Goal: Task Accomplishment & Management: Use online tool/utility

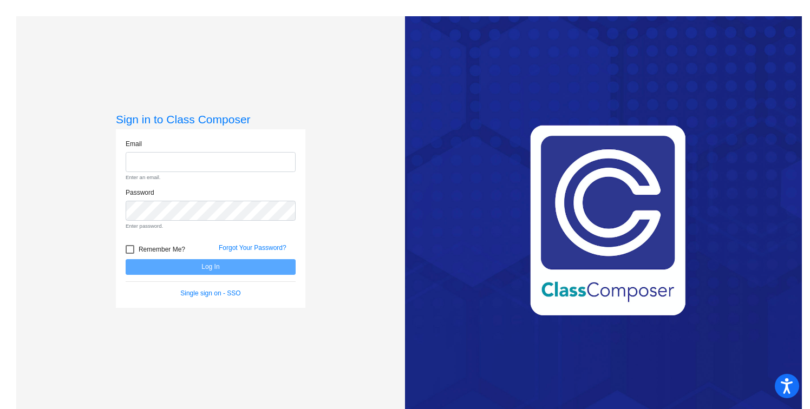
type input "[EMAIL_ADDRESS][DOMAIN_NAME]"
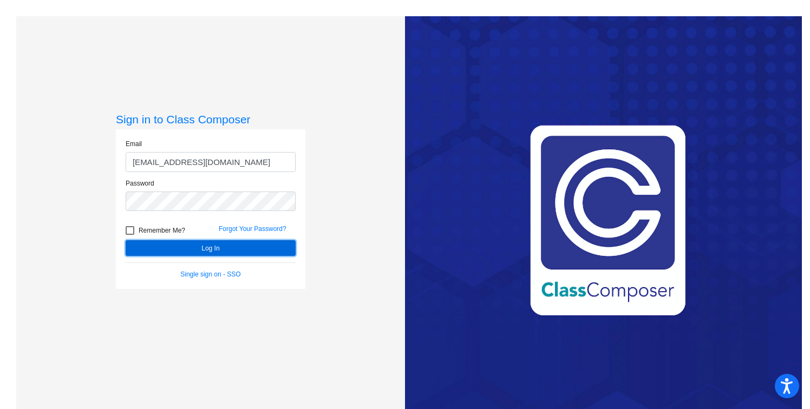
click at [168, 267] on form "Email [EMAIL_ADDRESS][DOMAIN_NAME] Password Remember Me? Forgot Your Password? …" at bounding box center [211, 209] width 170 height 140
click at [171, 255] on button "Log In" at bounding box center [211, 248] width 170 height 16
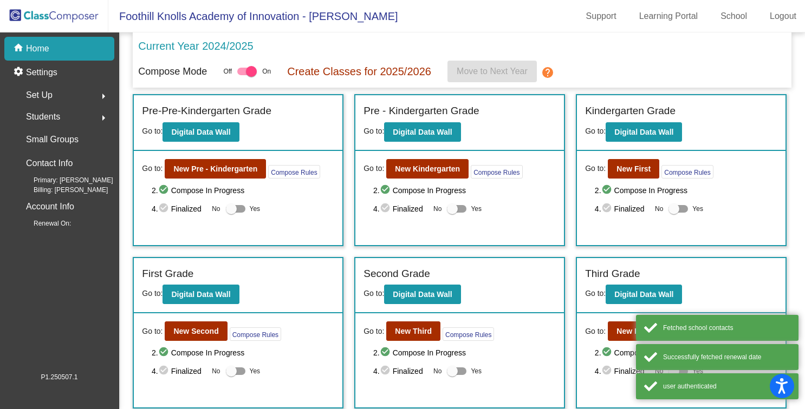
click at [172, 252] on mat-sidenav-content "Current Year 2024/2025 Compose Mode Off On Create Classes for 2025/2026 Move to…" at bounding box center [462, 220] width 686 height 377
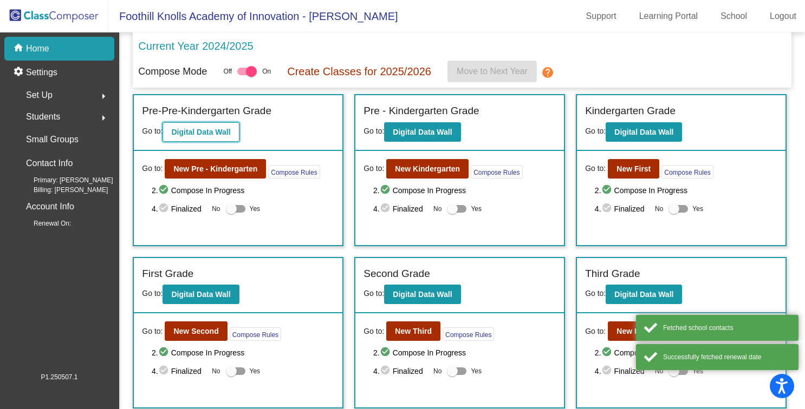
click at [220, 134] on b "Digital Data Wall" at bounding box center [200, 132] width 59 height 9
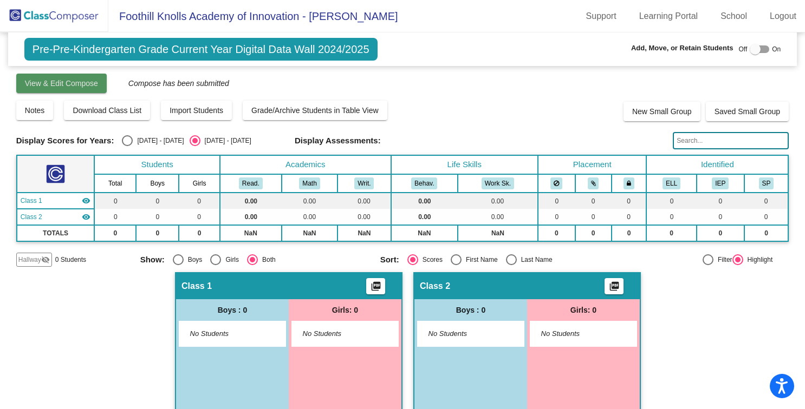
click at [58, 86] on span "View & Edit Compose" at bounding box center [61, 83] width 73 height 9
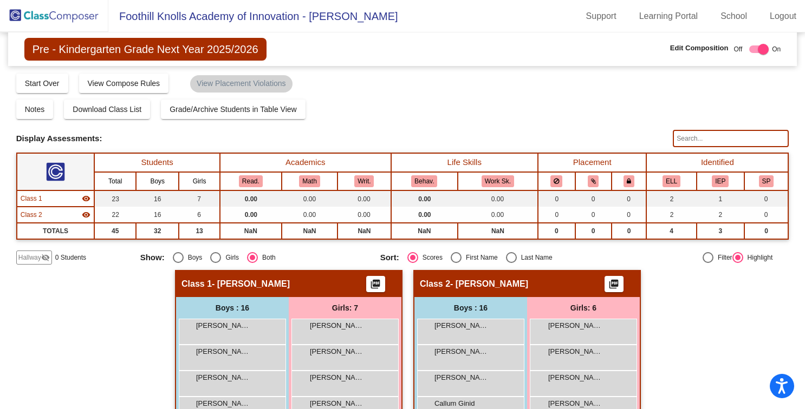
click at [123, 48] on span "Pre - Kindergarten Grade Next Year 2025/2026" at bounding box center [145, 49] width 242 height 23
click at [124, 80] on span "View Compose Rules" at bounding box center [124, 83] width 73 height 9
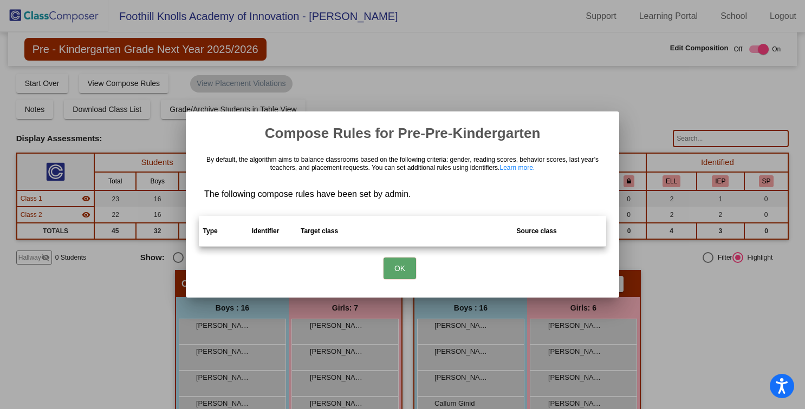
click at [576, 70] on div at bounding box center [402, 204] width 805 height 409
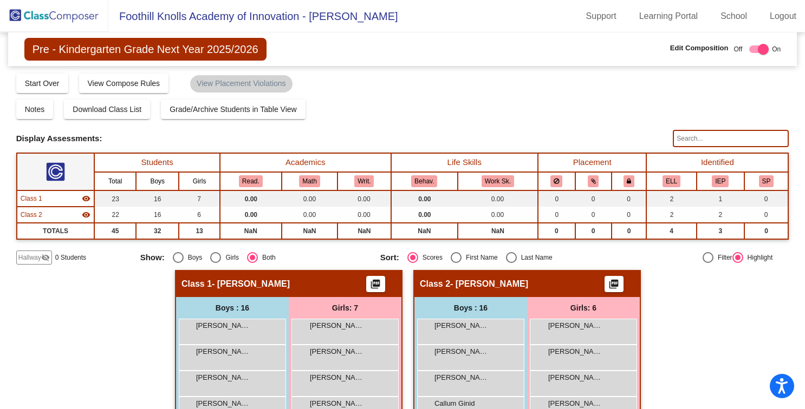
click at [9, 16] on img at bounding box center [54, 16] width 108 height 32
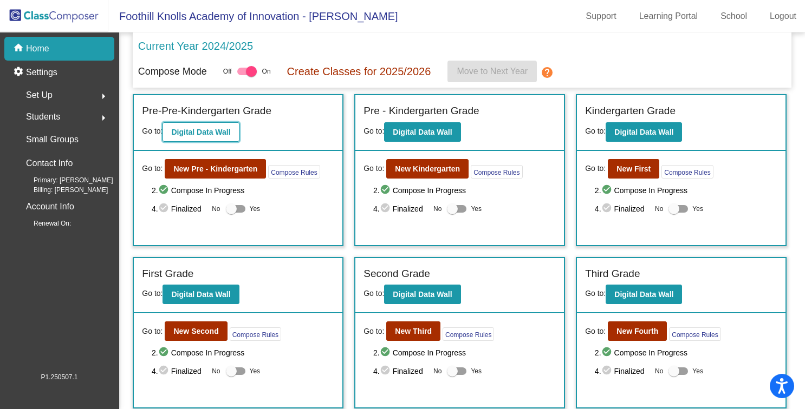
click at [192, 133] on b "Digital Data Wall" at bounding box center [200, 132] width 59 height 9
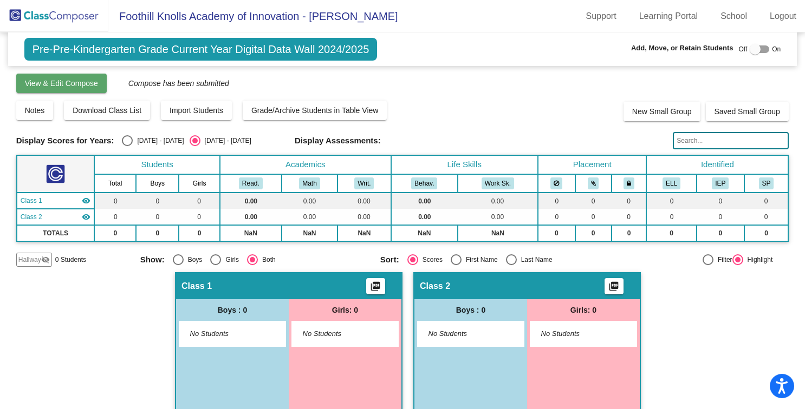
click at [63, 85] on span "View & Edit Compose" at bounding box center [61, 83] width 73 height 9
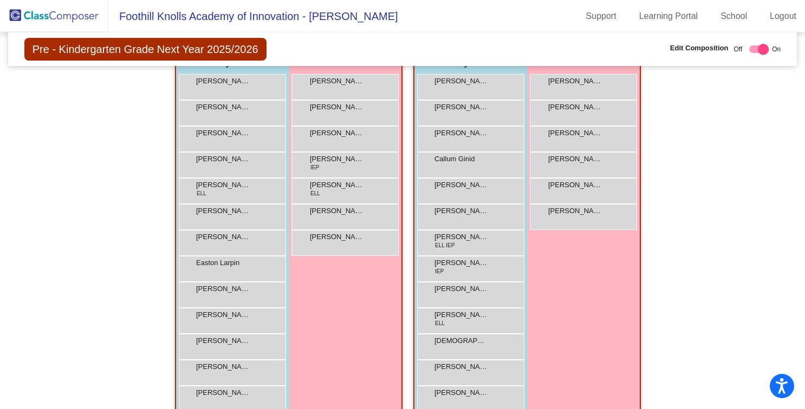
scroll to position [245, 0]
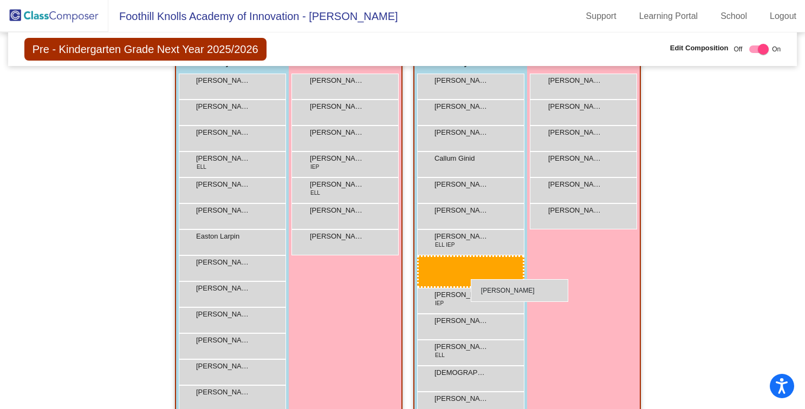
drag, startPoint x: 224, startPoint y: 158, endPoint x: 471, endPoint y: 278, distance: 274.7
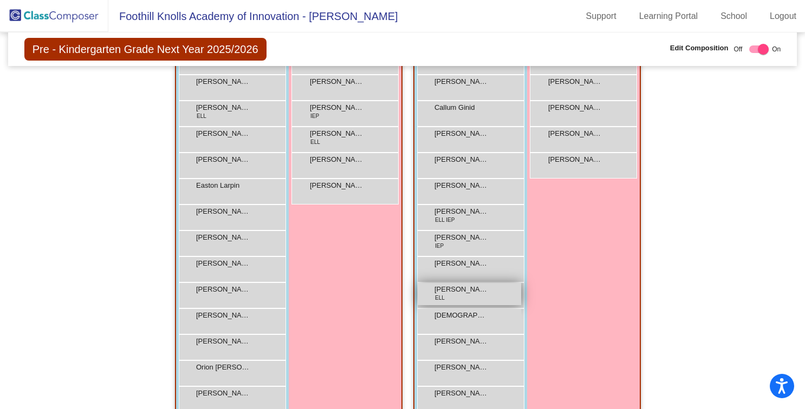
scroll to position [305, 0]
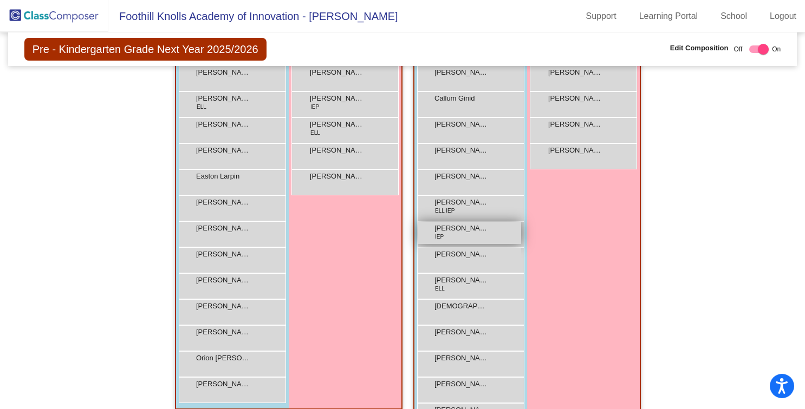
click at [457, 237] on div "[PERSON_NAME] IEP lock do_not_disturb_alt" at bounding box center [469, 233] width 103 height 22
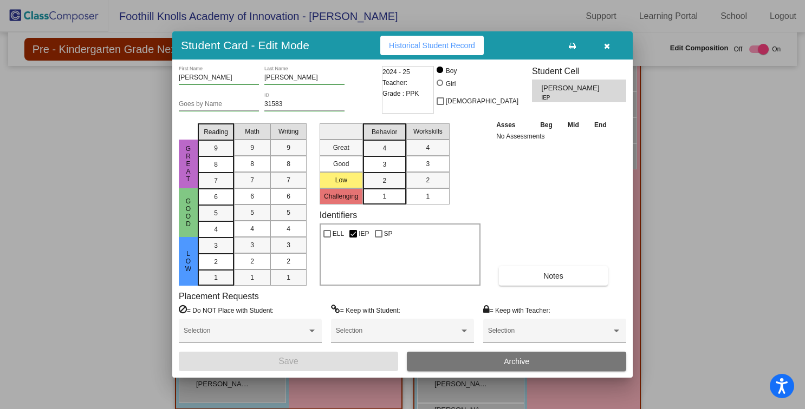
click at [692, 204] on div at bounding box center [402, 204] width 805 height 409
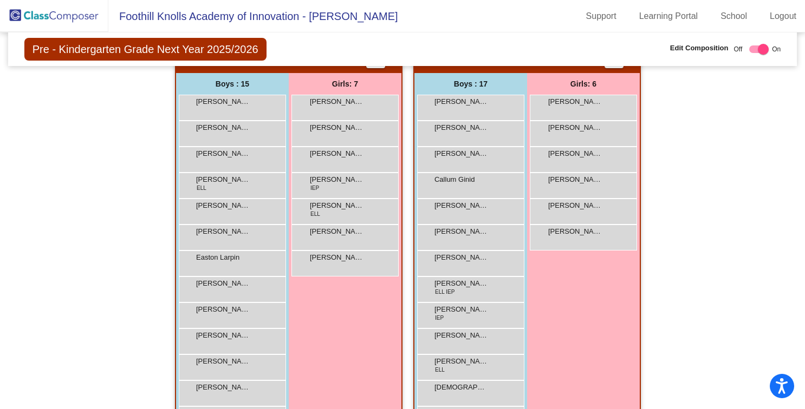
scroll to position [207, 0]
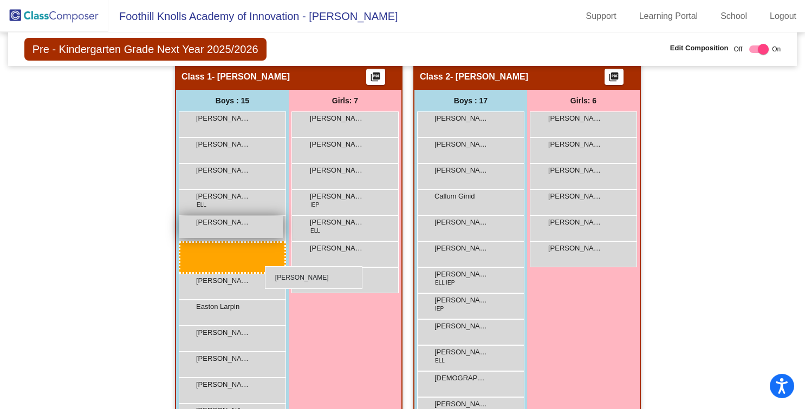
drag, startPoint x: 459, startPoint y: 245, endPoint x: 264, endPoint y: 264, distance: 195.8
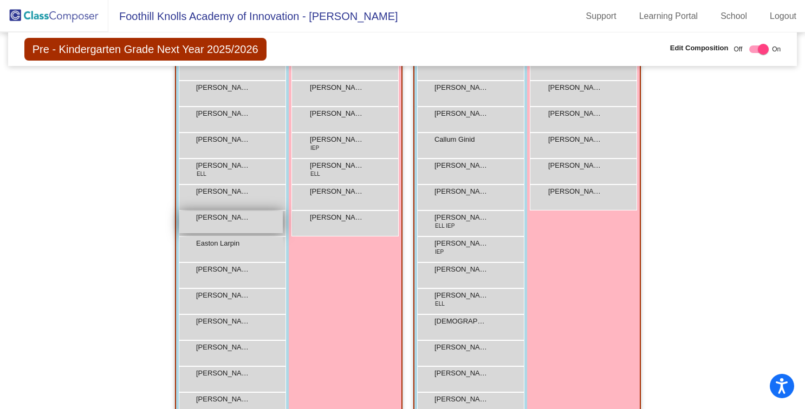
scroll to position [277, 0]
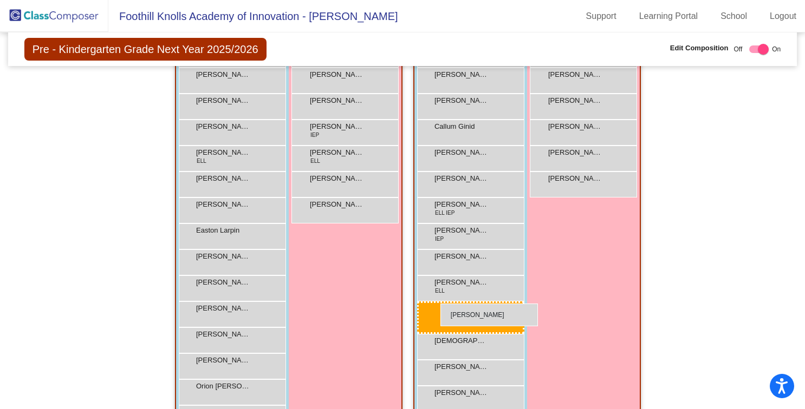
drag, startPoint x: 244, startPoint y: 317, endPoint x: 440, endPoint y: 304, distance: 197.0
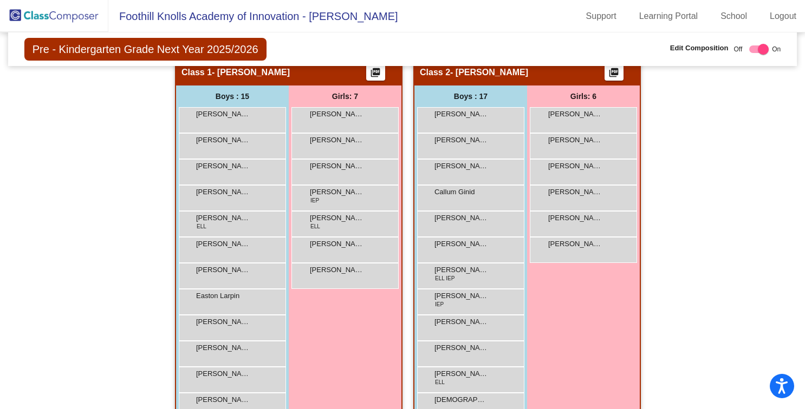
scroll to position [211, 0]
click at [693, 151] on div "Hallway - Hallway Class picture_as_pdf Add Student First Name Last Name Student…" at bounding box center [402, 313] width 773 height 508
click at [36, 23] on img at bounding box center [54, 16] width 108 height 32
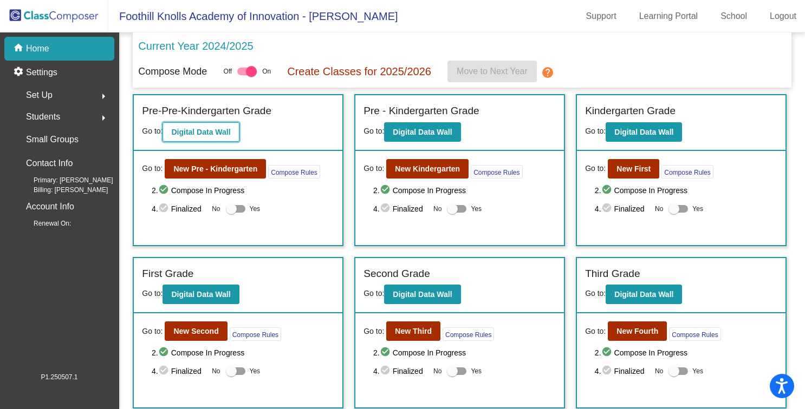
click at [192, 125] on button "Digital Data Wall" at bounding box center [200, 131] width 76 height 19
